Goal: Register for event/course: Sign up to attend an event or enroll in a course

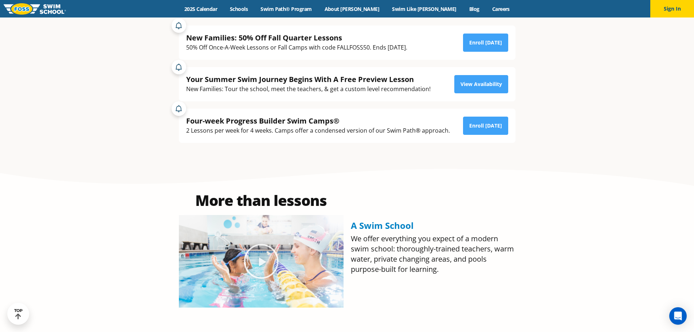
scroll to position [119, 0]
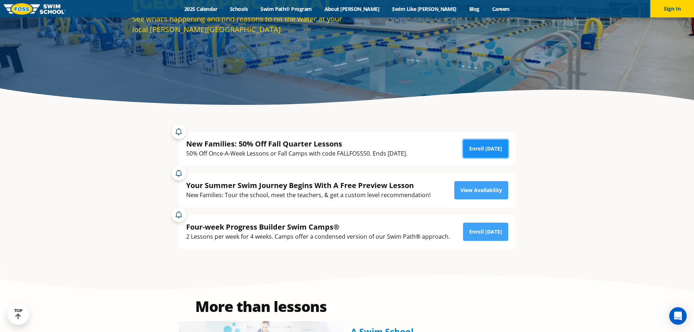
click at [487, 143] on link "Enroll Today" at bounding box center [485, 148] width 45 height 18
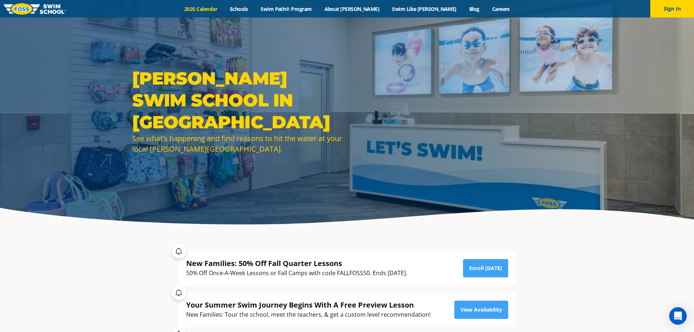
click at [215, 7] on link "2025 Calendar" at bounding box center [201, 8] width 46 height 7
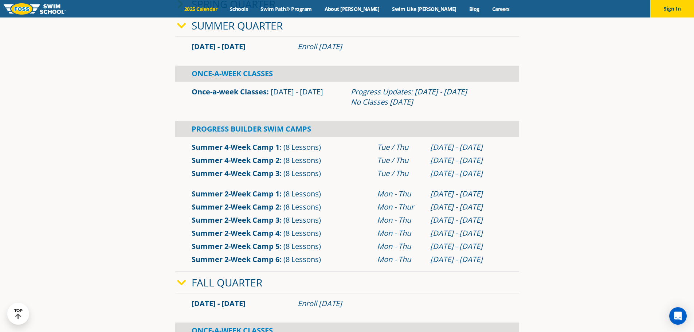
scroll to position [182, 0]
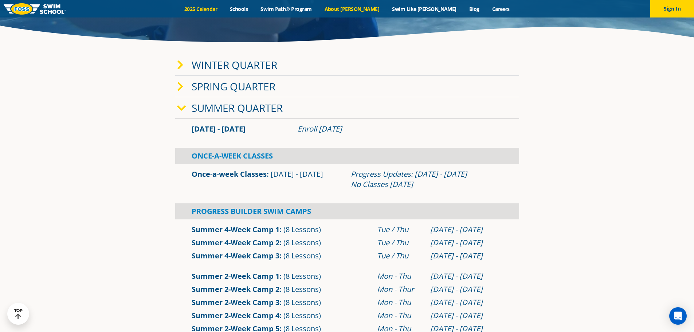
click at [366, 7] on link "About [PERSON_NAME]" at bounding box center [352, 8] width 68 height 7
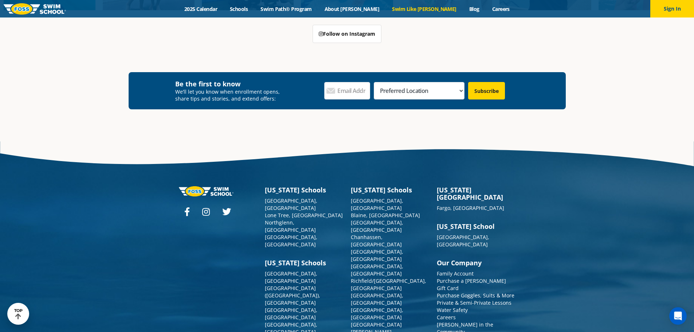
scroll to position [2090, 0]
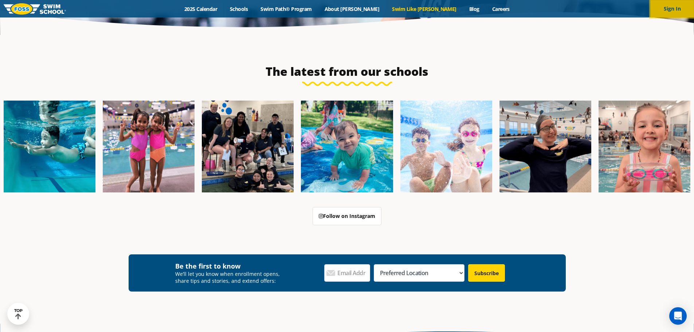
click at [662, 7] on button "Sign In" at bounding box center [672, 8] width 44 height 17
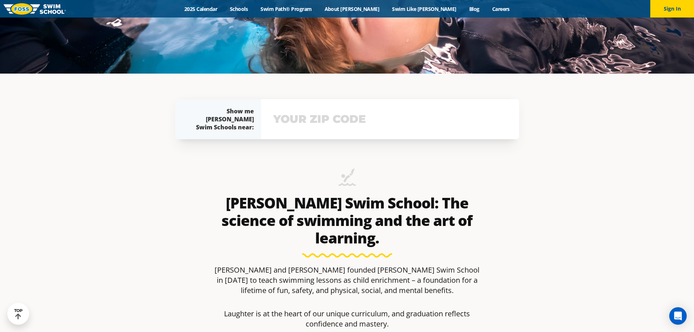
click at [329, 127] on input "text" at bounding box center [389, 119] width 237 height 21
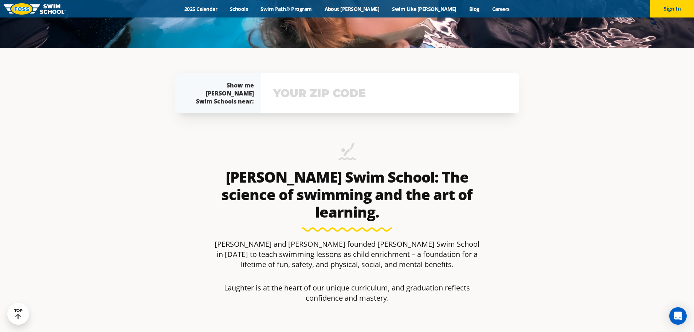
scroll to position [321, 0]
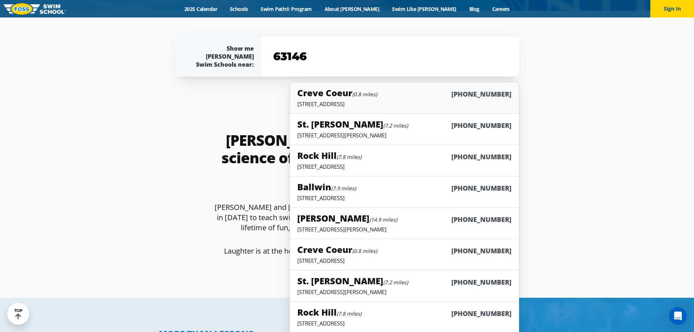
type input "63146"
click at [343, 95] on h5 "Creve Coeur (0.8 miles)" at bounding box center [337, 93] width 80 height 12
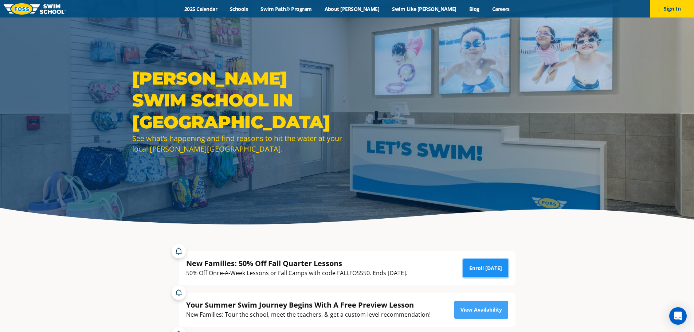
click at [487, 269] on link "Enroll Today" at bounding box center [485, 268] width 45 height 18
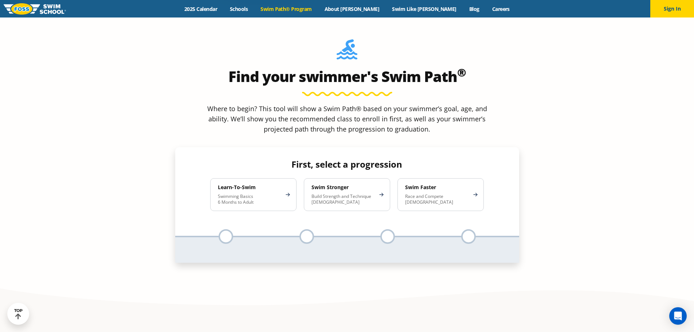
scroll to position [692, 0]
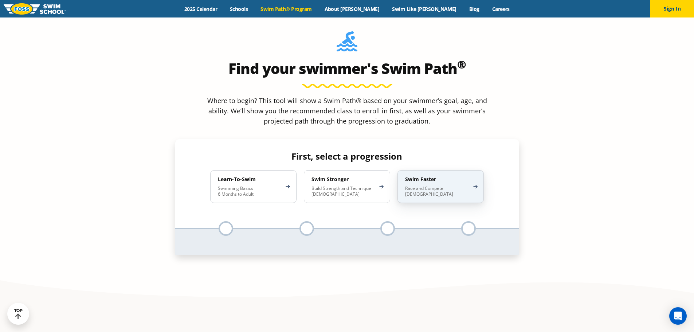
click at [459, 176] on h4 "Swim Faster" at bounding box center [437, 179] width 64 height 7
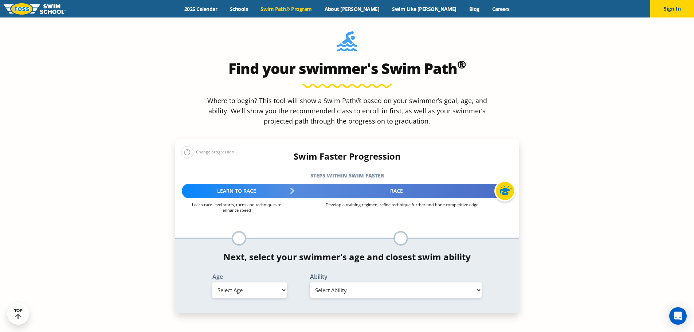
click at [334, 282] on select "Select Ability" at bounding box center [396, 289] width 172 height 15
click at [276, 282] on select "Select Age 6 months - 1 year 1 year 2 years 3 years 4 years 5 years 6 years 7 y…" at bounding box center [249, 289] width 74 height 15
select select "9-years"
click at [212, 282] on select "Select Age 6 months - 1 year 1 year 2 years 3 years 4 years 5 years 6 years 7 y…" at bounding box center [249, 289] width 74 height 15
click at [347, 282] on select "Select Ability First in-water experience When in the water, reliant on a life j…" at bounding box center [396, 289] width 172 height 15
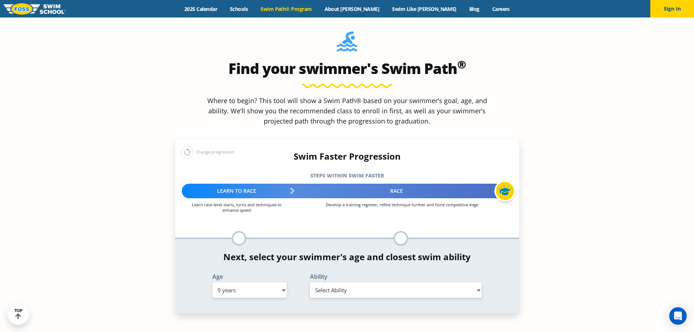
select select "9-years-swims-front-crawl-and-backstroke-for-25-ft-with-a-flip-from-stomach-to-…"
click at [310, 282] on select "Select Ability First in-water experience When in the water, reliant on a life j…" at bounding box center [396, 289] width 172 height 15
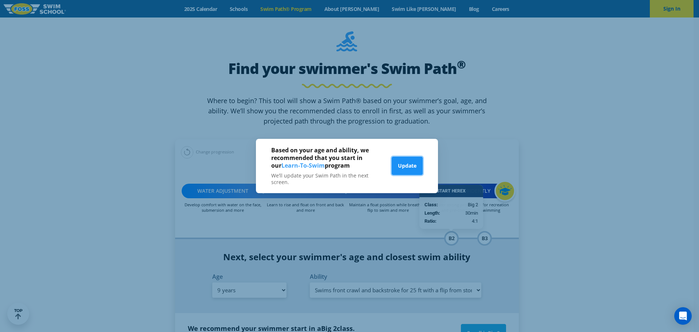
click at [415, 166] on button "Update" at bounding box center [407, 166] width 31 height 18
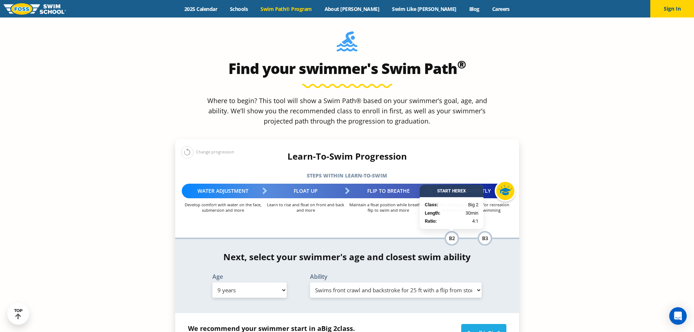
click at [275, 282] on select "Select Age 6 months - 1 year 1 year 2 years 3 years 4 years 5 years 6 years 7 y…" at bounding box center [249, 289] width 74 height 15
select select "6-years"
click at [212, 282] on select "Select Age 6 months - 1 year 1 year 2 years 3 years 4 years 5 years 6 years 7 y…" at bounding box center [249, 289] width 74 height 15
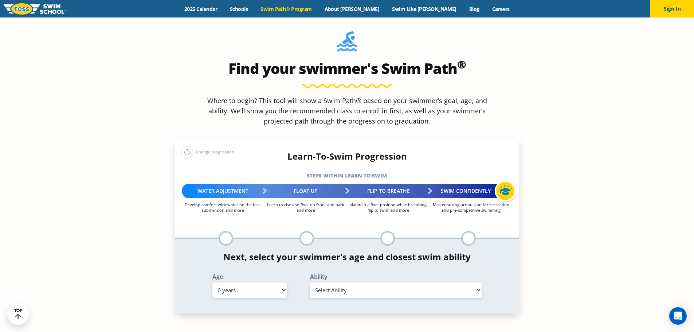
click at [373, 282] on select "Select Ability First in-water experience When in the water, reliant on a life j…" at bounding box center [396, 289] width 172 height 15
select select "6-years-uncomfortable-putting-face-in-the-water-andor-getting-water-on-ears-whi…"
click at [310, 282] on select "Select Ability First in-water experience When in the water, reliant on a life j…" at bounding box center [396, 289] width 172 height 15
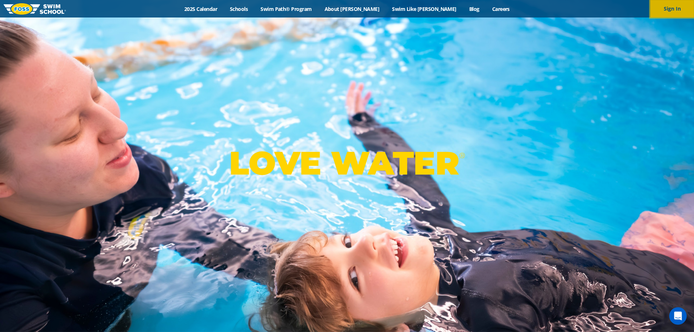
click at [665, 6] on button "Sign In" at bounding box center [672, 8] width 44 height 17
click at [315, 5] on link "Swim Path® Program" at bounding box center [286, 8] width 64 height 7
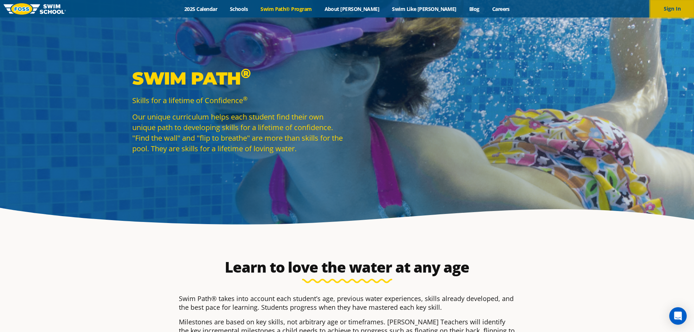
click at [668, 11] on button "Sign In" at bounding box center [672, 8] width 44 height 17
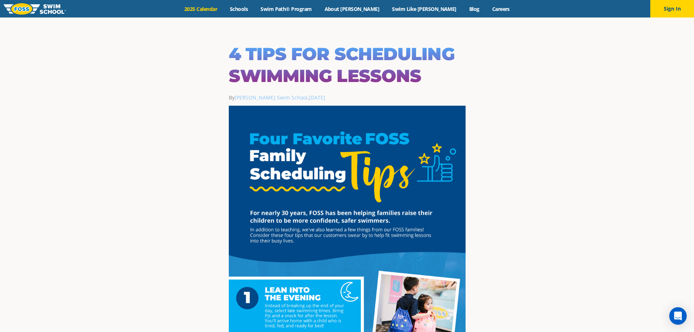
click at [224, 8] on link "2025 Calendar" at bounding box center [201, 8] width 46 height 7
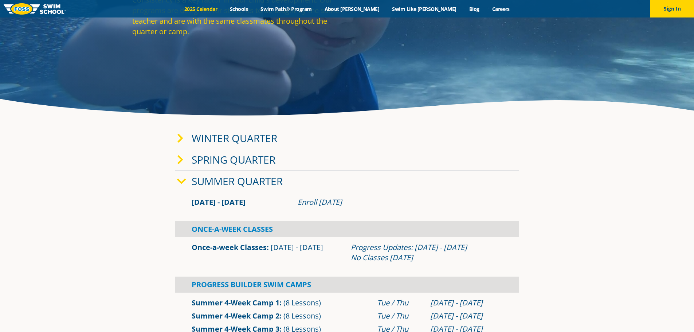
scroll to position [146, 0]
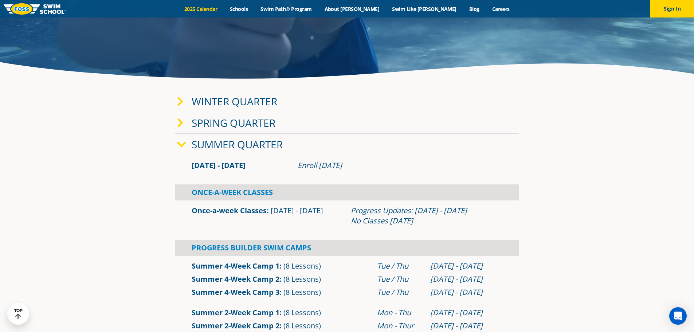
click at [187, 142] on span at bounding box center [184, 144] width 15 height 11
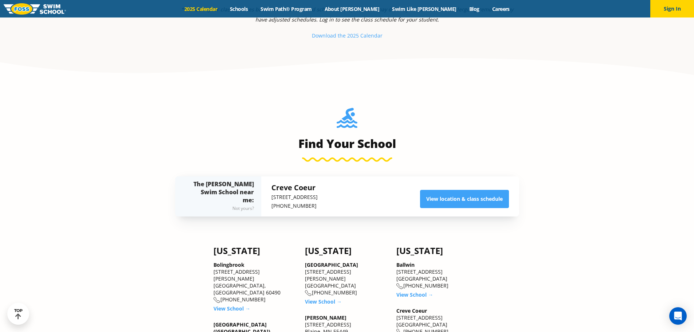
scroll to position [510, 0]
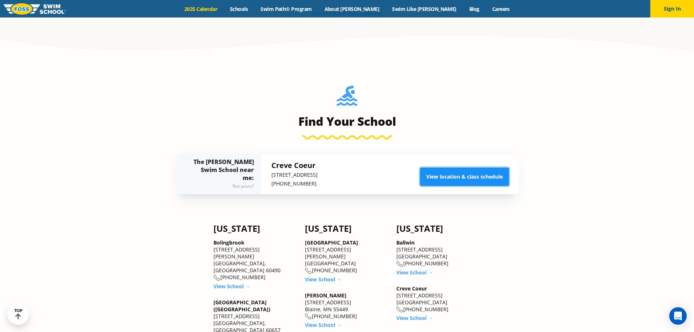
click at [484, 178] on link "View location & class schedule" at bounding box center [464, 176] width 89 height 18
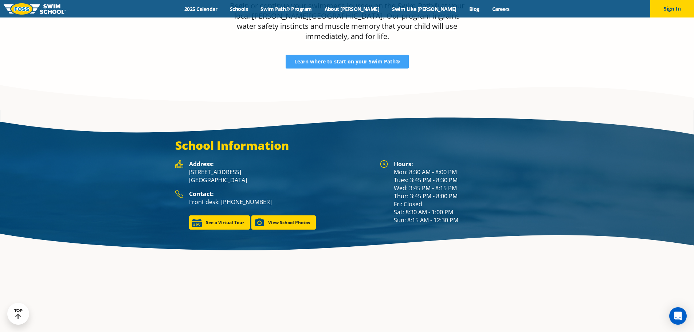
scroll to position [1019, 0]
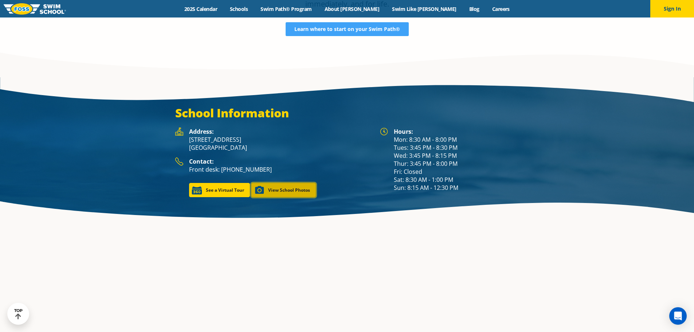
click at [300, 183] on link "View School Photos" at bounding box center [283, 190] width 64 height 14
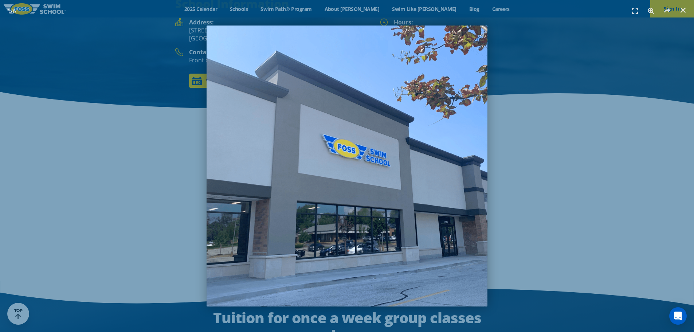
scroll to position [1119, 0]
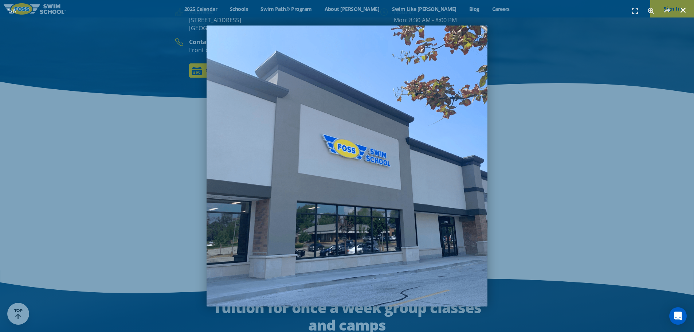
click at [682, 9] on use "Close (Esc)" at bounding box center [682, 10] width 5 height 5
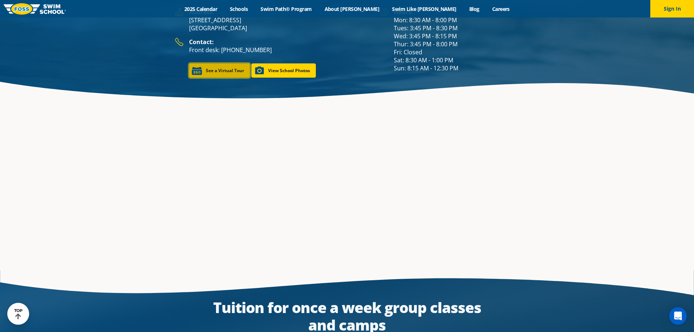
click at [219, 63] on link "See a Virtual Tour" at bounding box center [219, 70] width 61 height 14
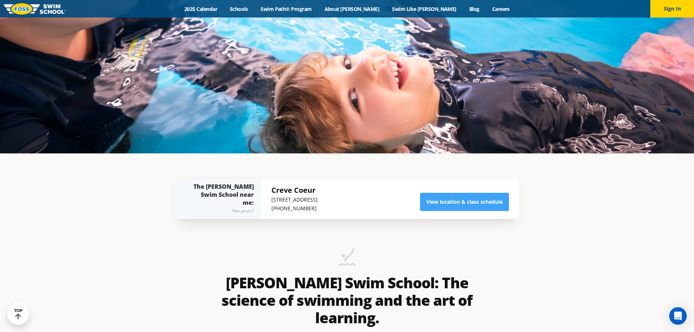
scroll to position [109, 0]
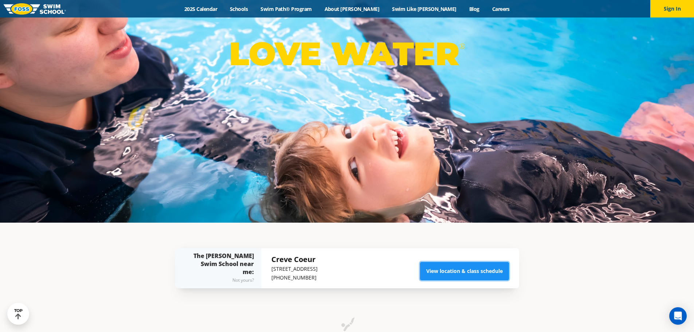
click at [447, 267] on link "View location & class schedule" at bounding box center [464, 271] width 89 height 18
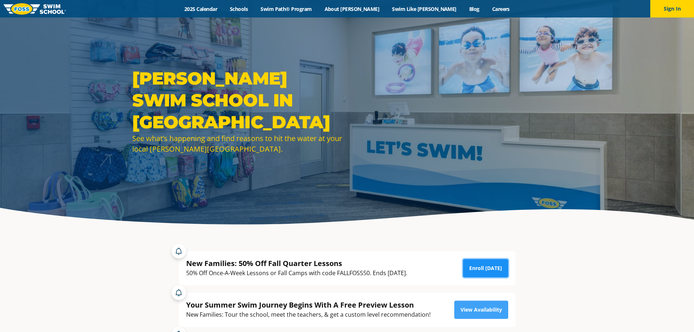
click at [482, 268] on link "Enroll Today" at bounding box center [485, 268] width 45 height 18
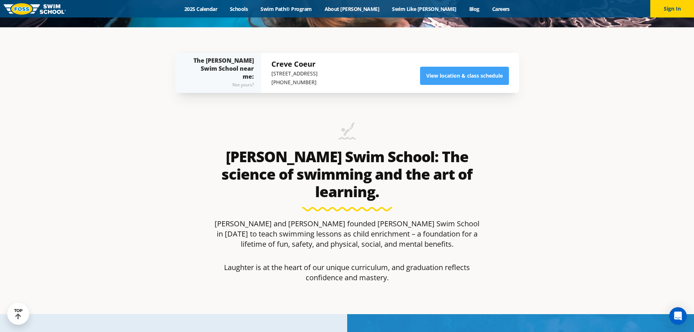
scroll to position [328, 0]
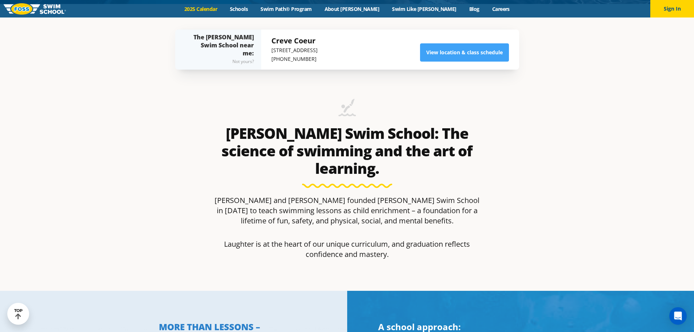
click at [218, 8] on link "2025 Calendar" at bounding box center [201, 8] width 46 height 7
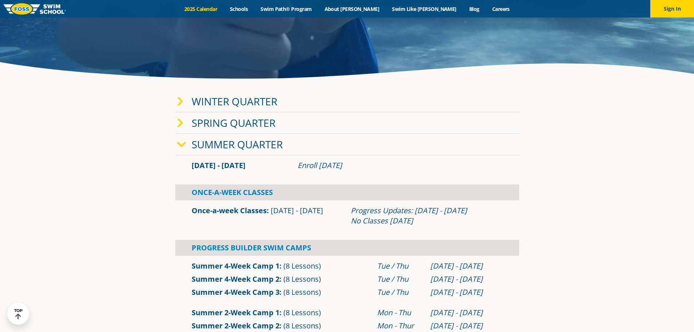
click at [177, 143] on icon at bounding box center [181, 144] width 9 height 10
